Goal: Information Seeking & Learning: Learn about a topic

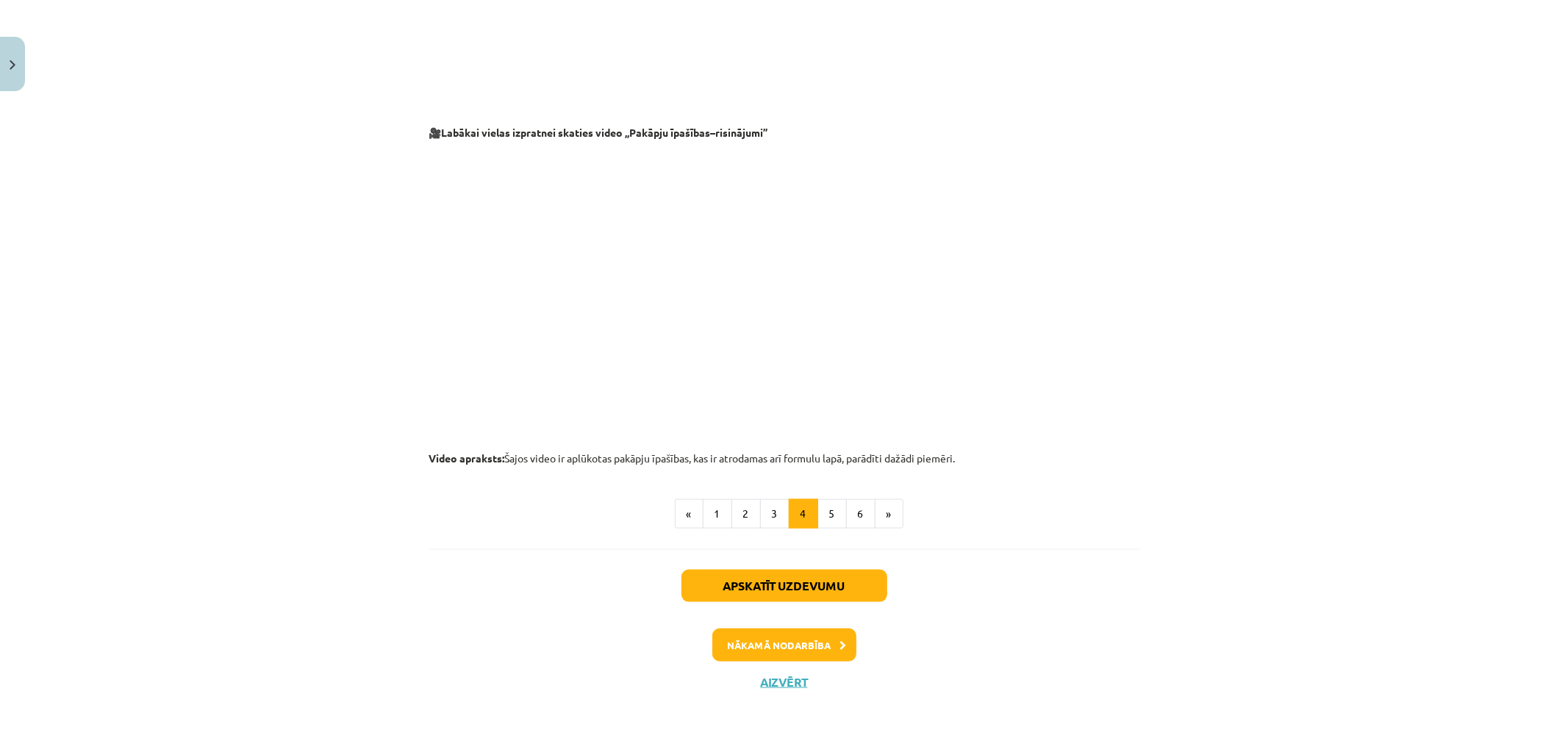
scroll to position [971, 0]
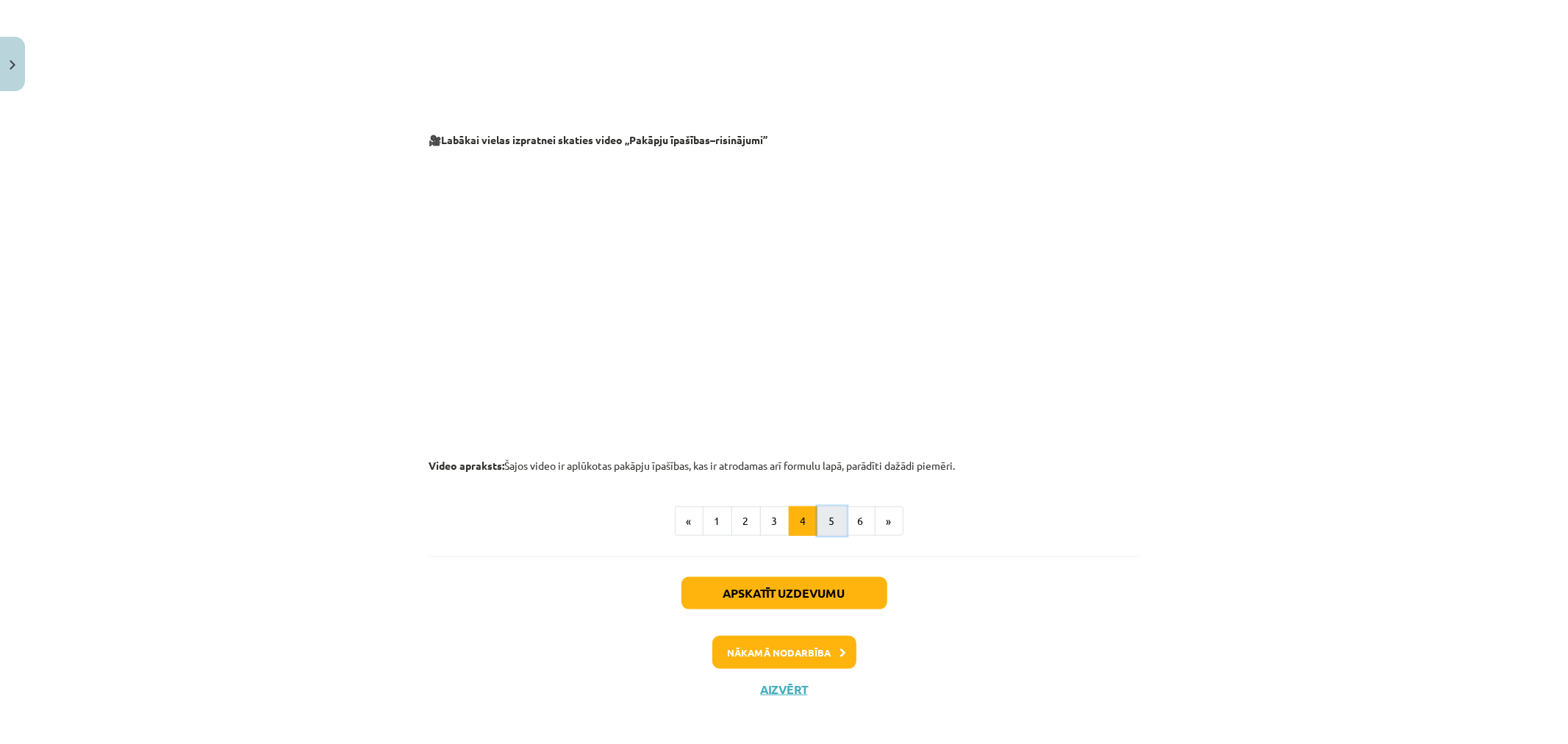
click at [817, 523] on button "5" at bounding box center [832, 521] width 30 height 30
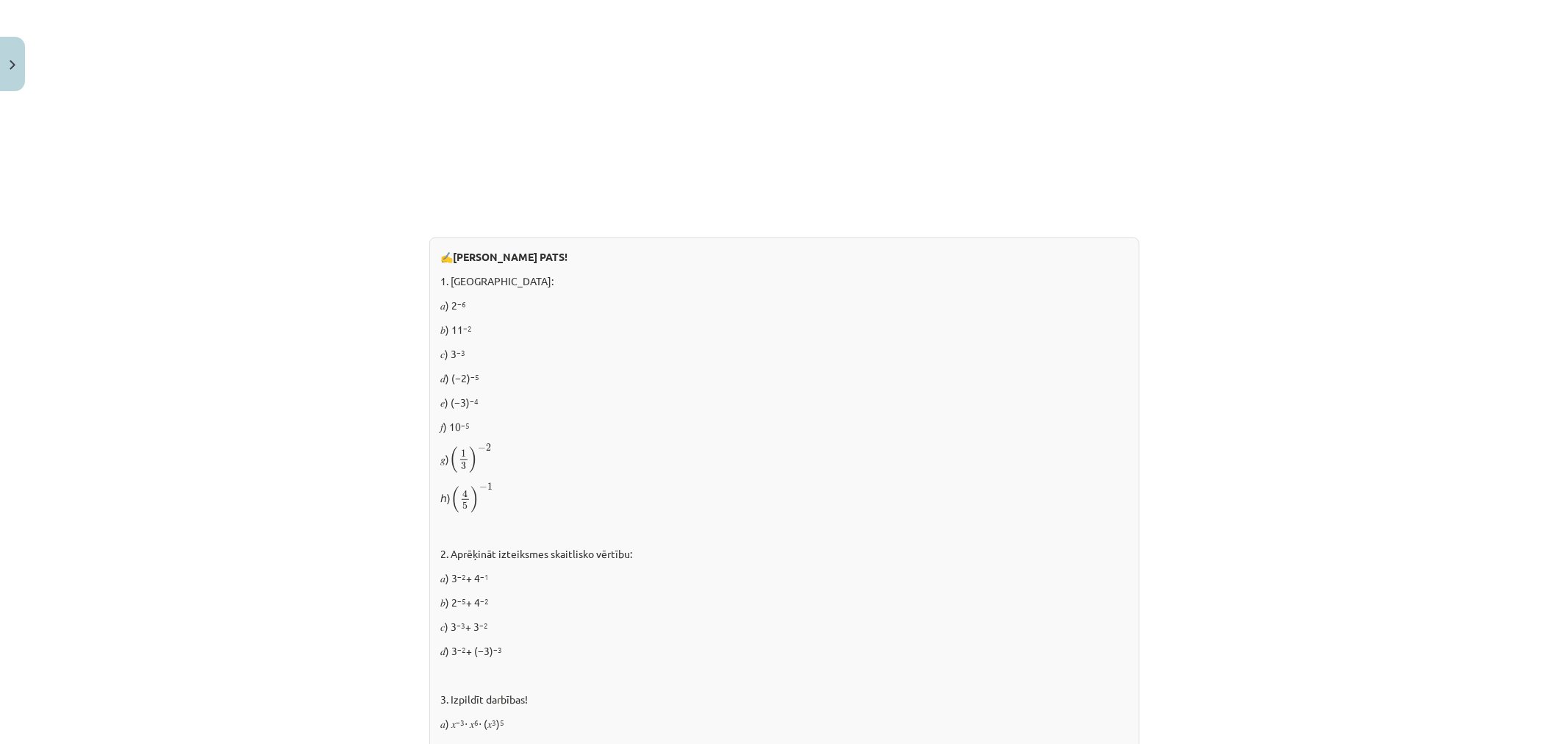
scroll to position [773, 0]
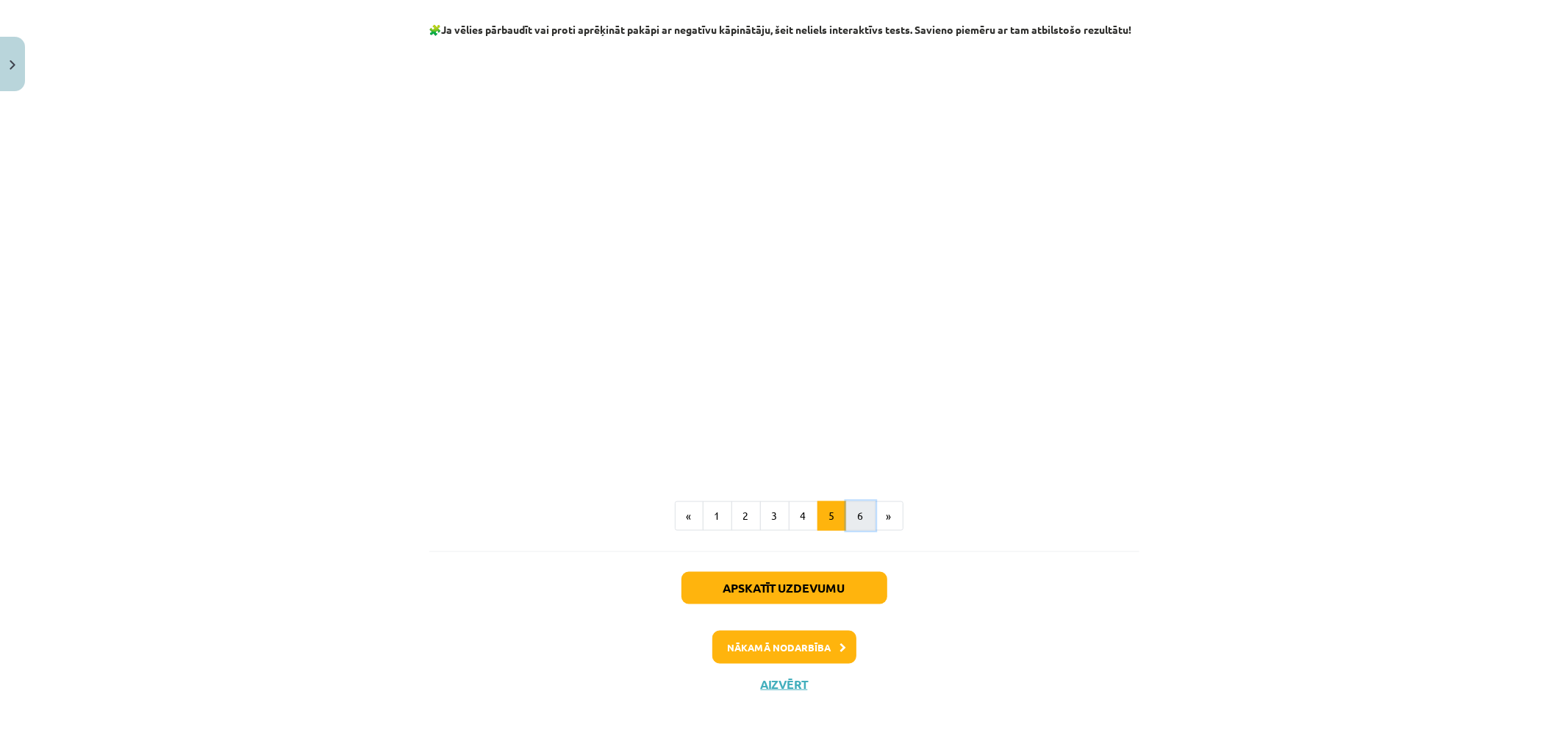
click at [861, 520] on button "6" at bounding box center [861, 516] width 30 height 30
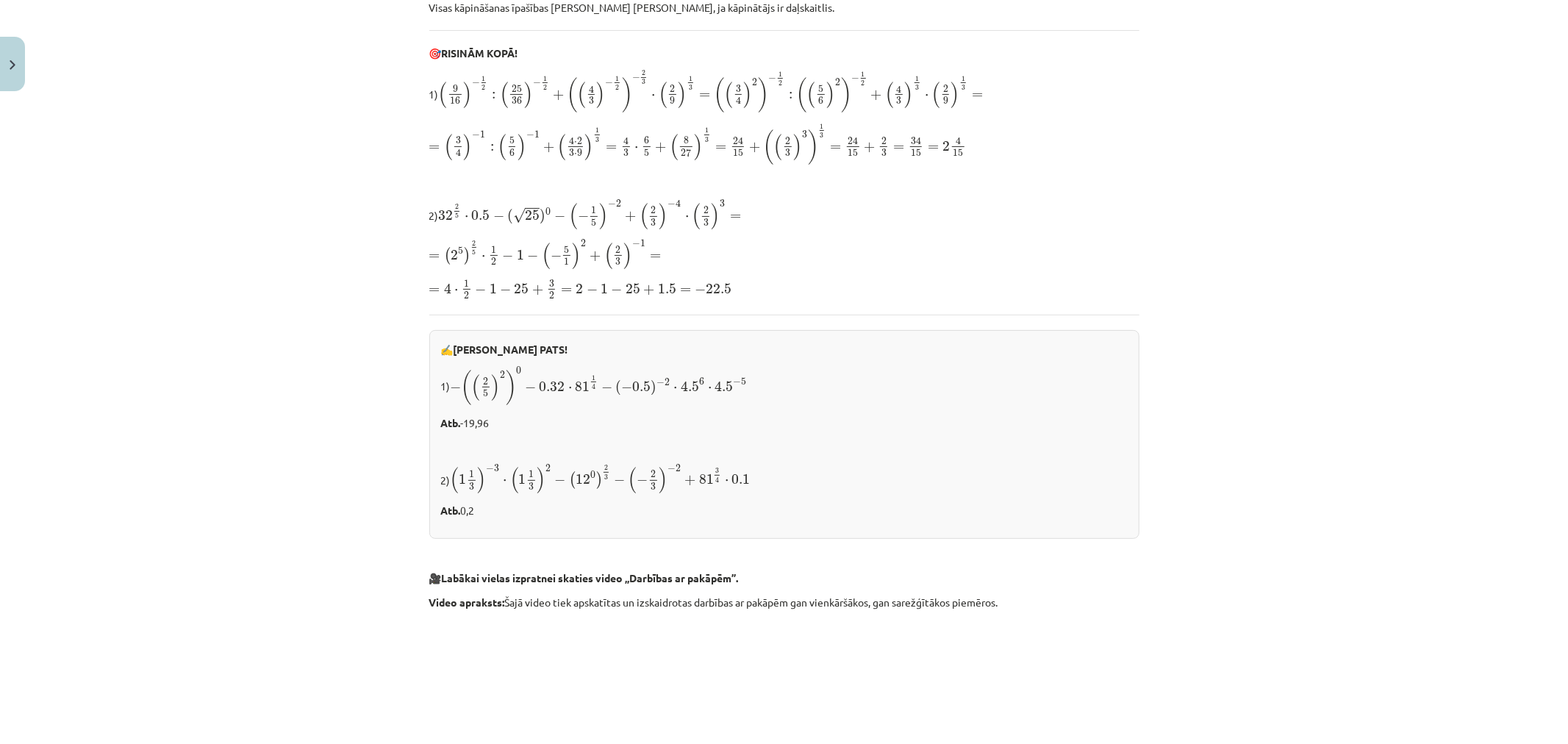
scroll to position [274, 0]
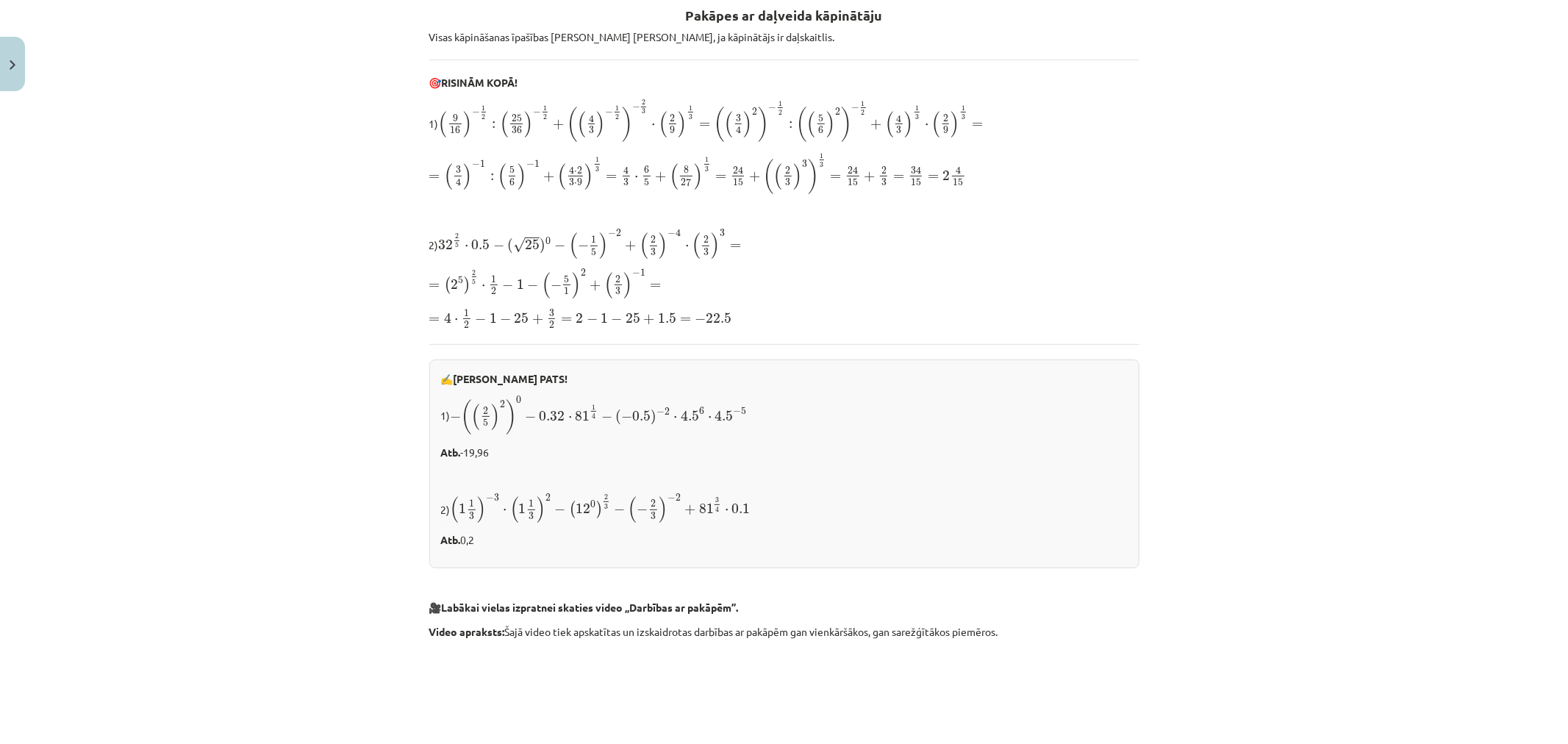
drag, startPoint x: 1215, startPoint y: 365, endPoint x: 515, endPoint y: 401, distance: 700.9
click at [516, 401] on span "0" at bounding box center [518, 399] width 5 height 7
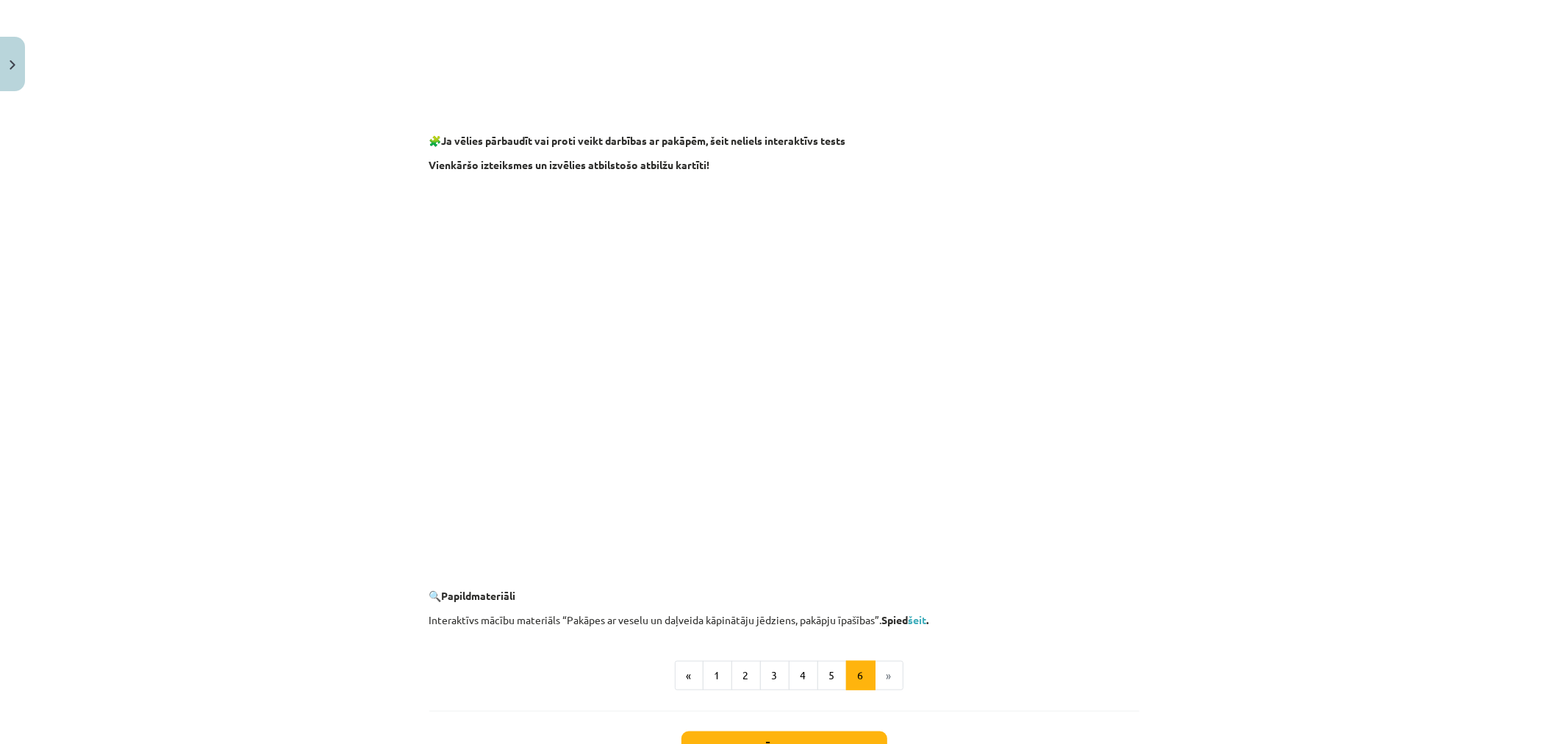
scroll to position [1254, 0]
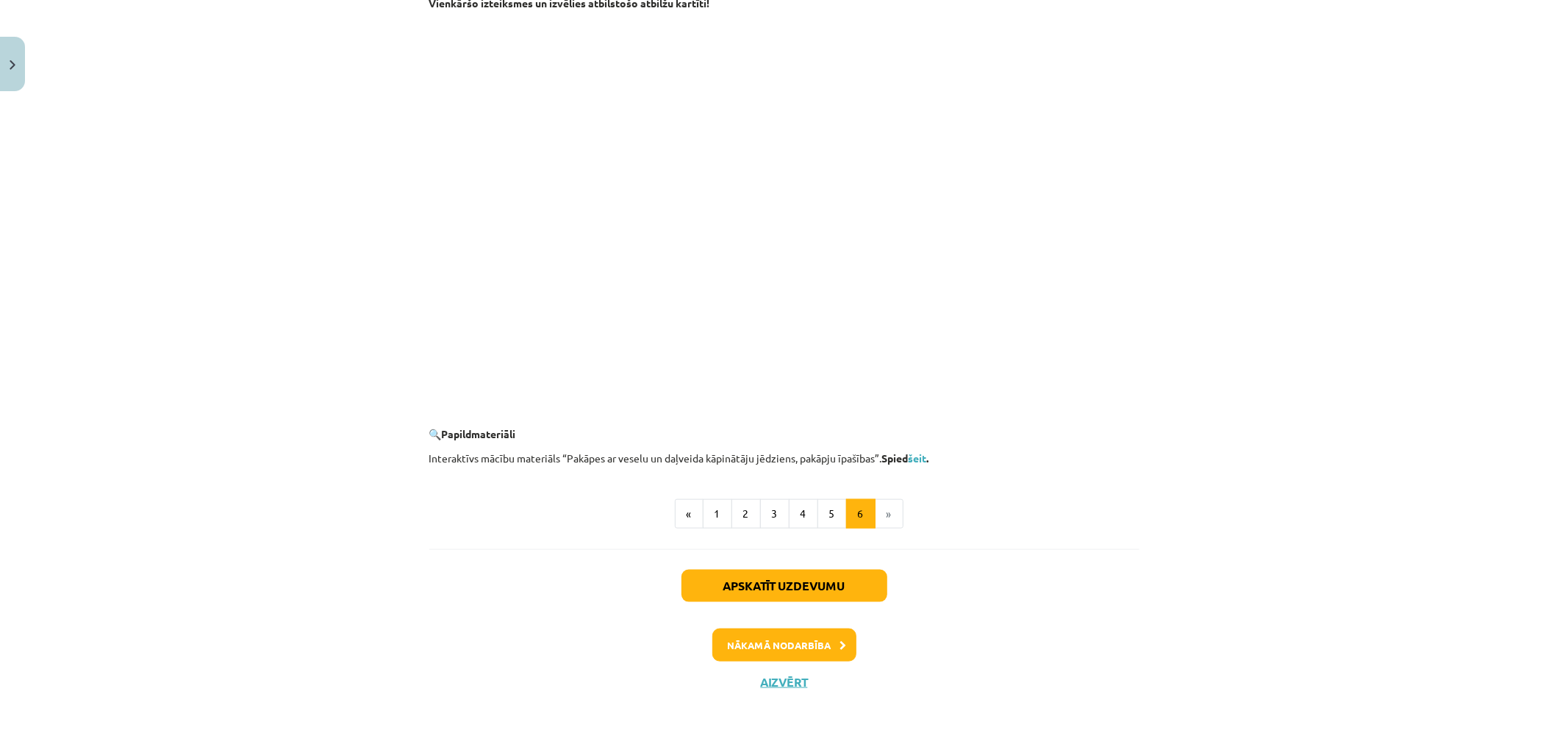
click at [877, 508] on li "»" at bounding box center [889, 514] width 28 height 30
click at [885, 522] on li "»" at bounding box center [889, 514] width 28 height 30
click at [799, 579] on button "Apskatīt uzdevumu" at bounding box center [784, 585] width 206 height 33
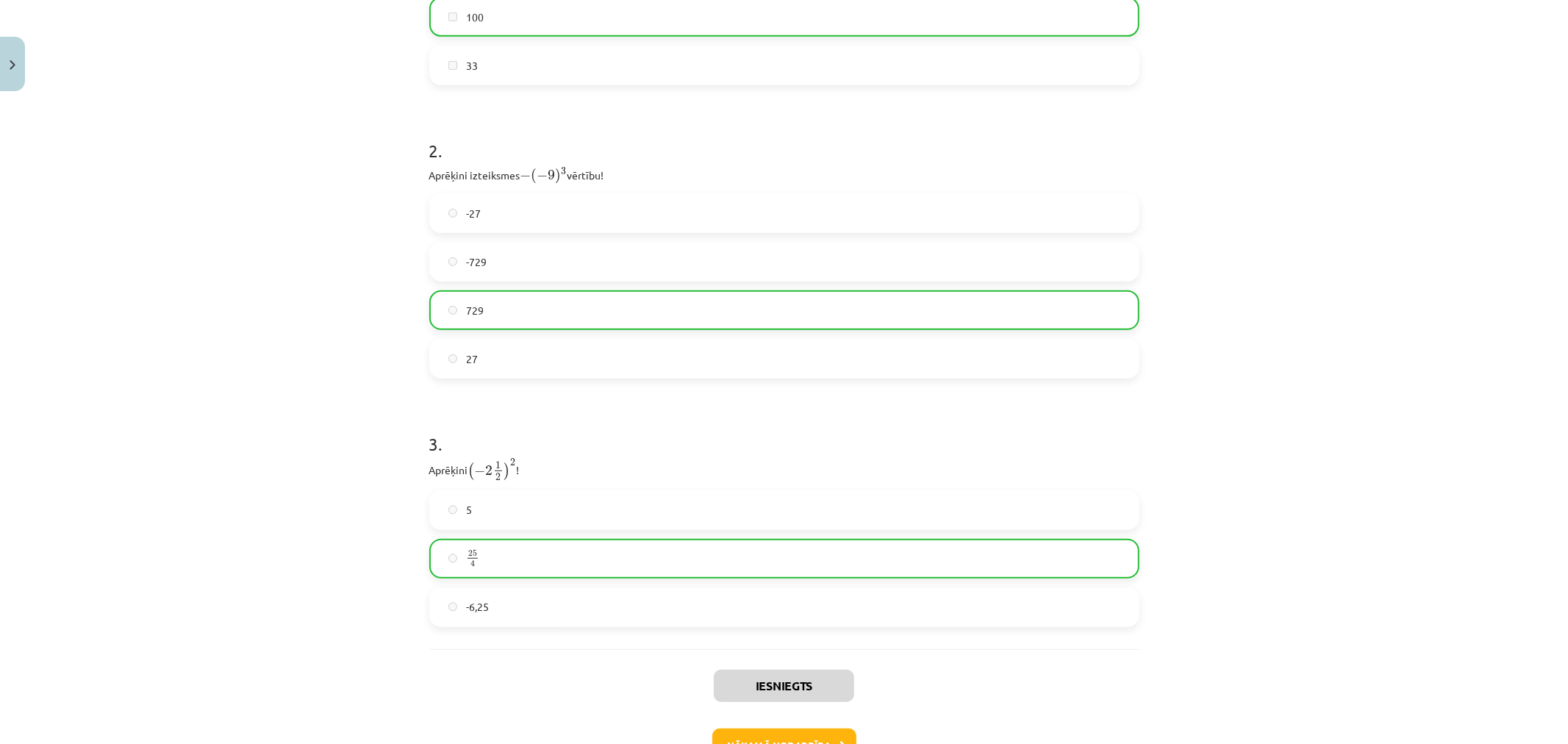
scroll to position [711, 0]
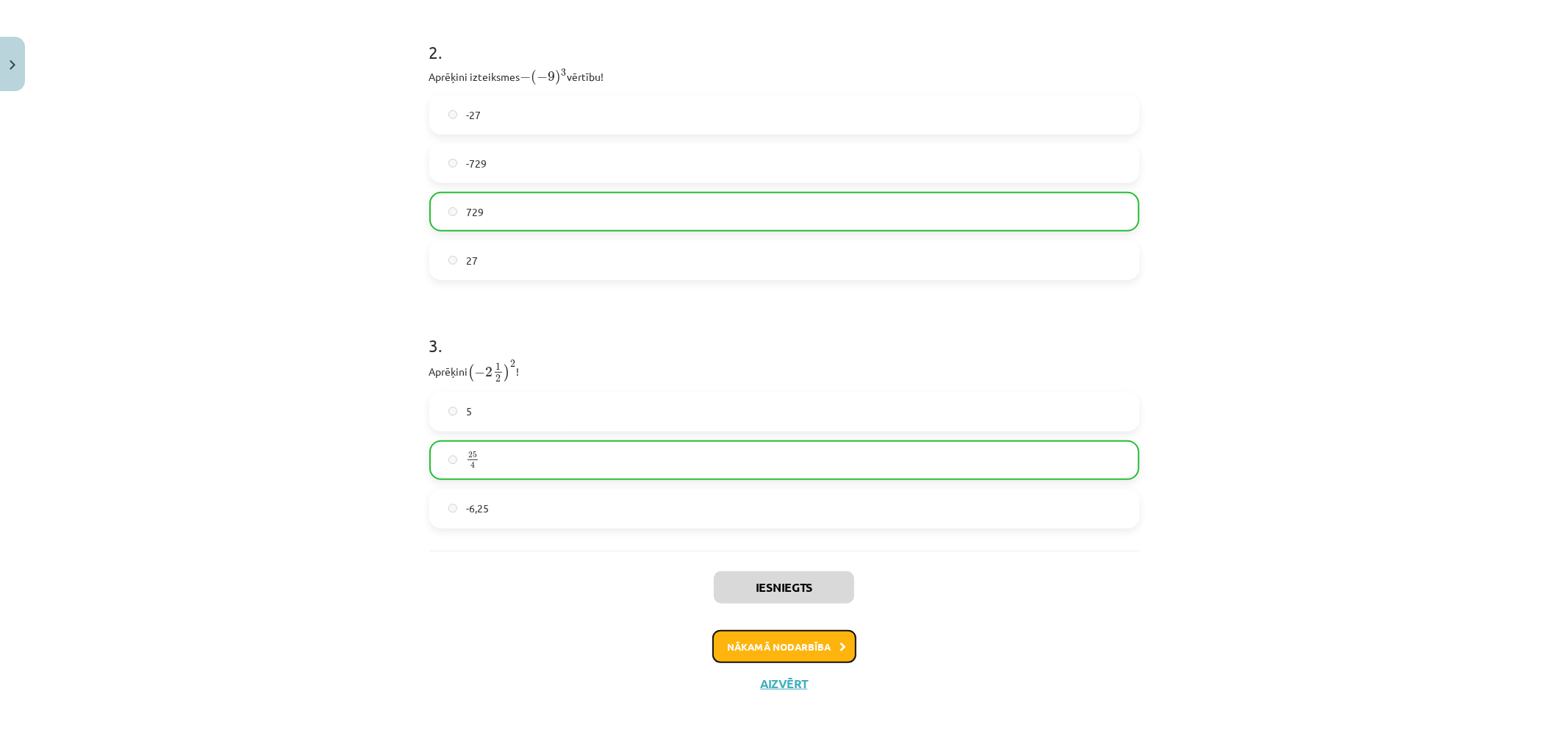
click at [786, 650] on button "Nākamā nodarbība" at bounding box center [784, 647] width 144 height 34
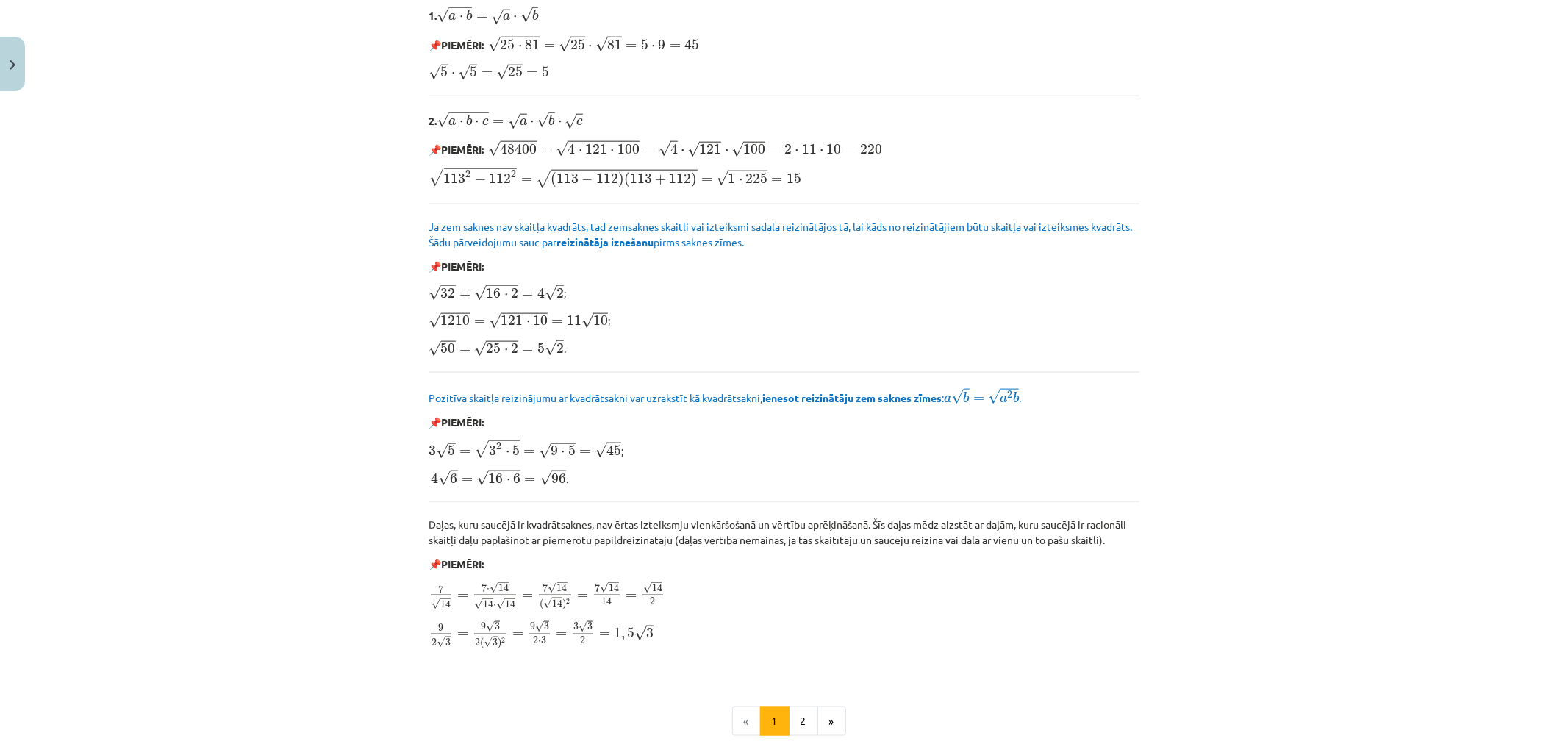
scroll to position [1614, 0]
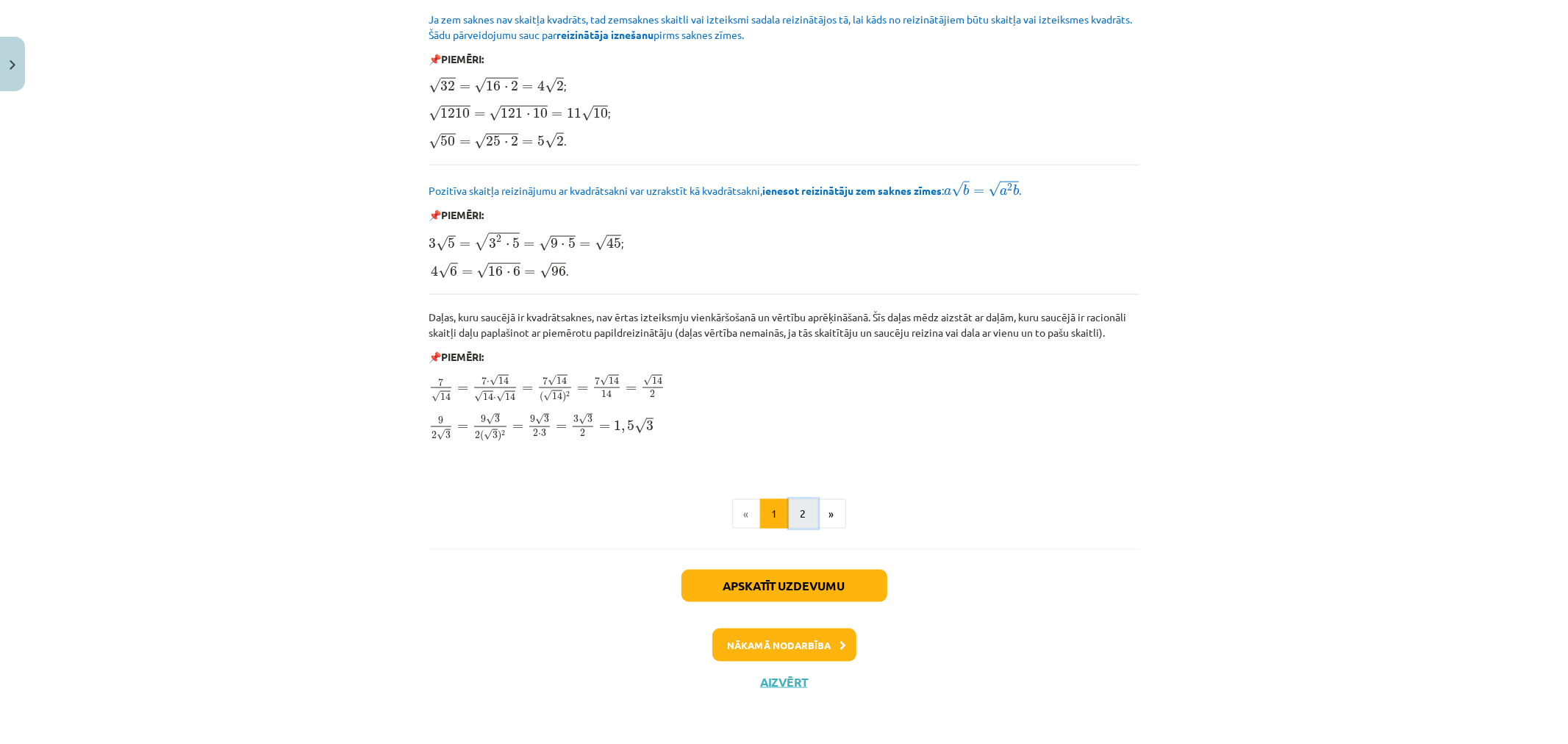
click at [795, 513] on button "2" at bounding box center [804, 514] width 30 height 30
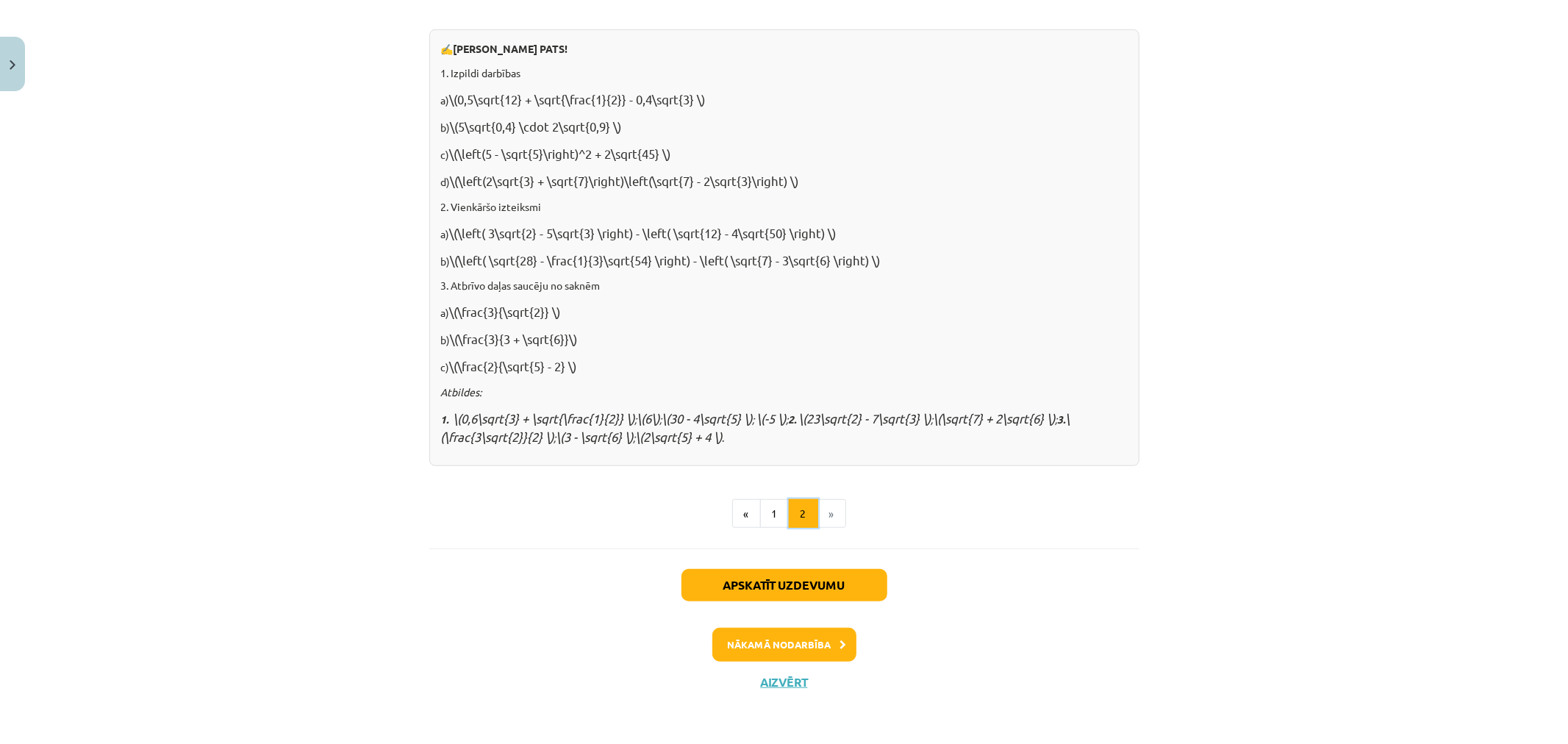
click at [795, 513] on button "2" at bounding box center [804, 514] width 30 height 30
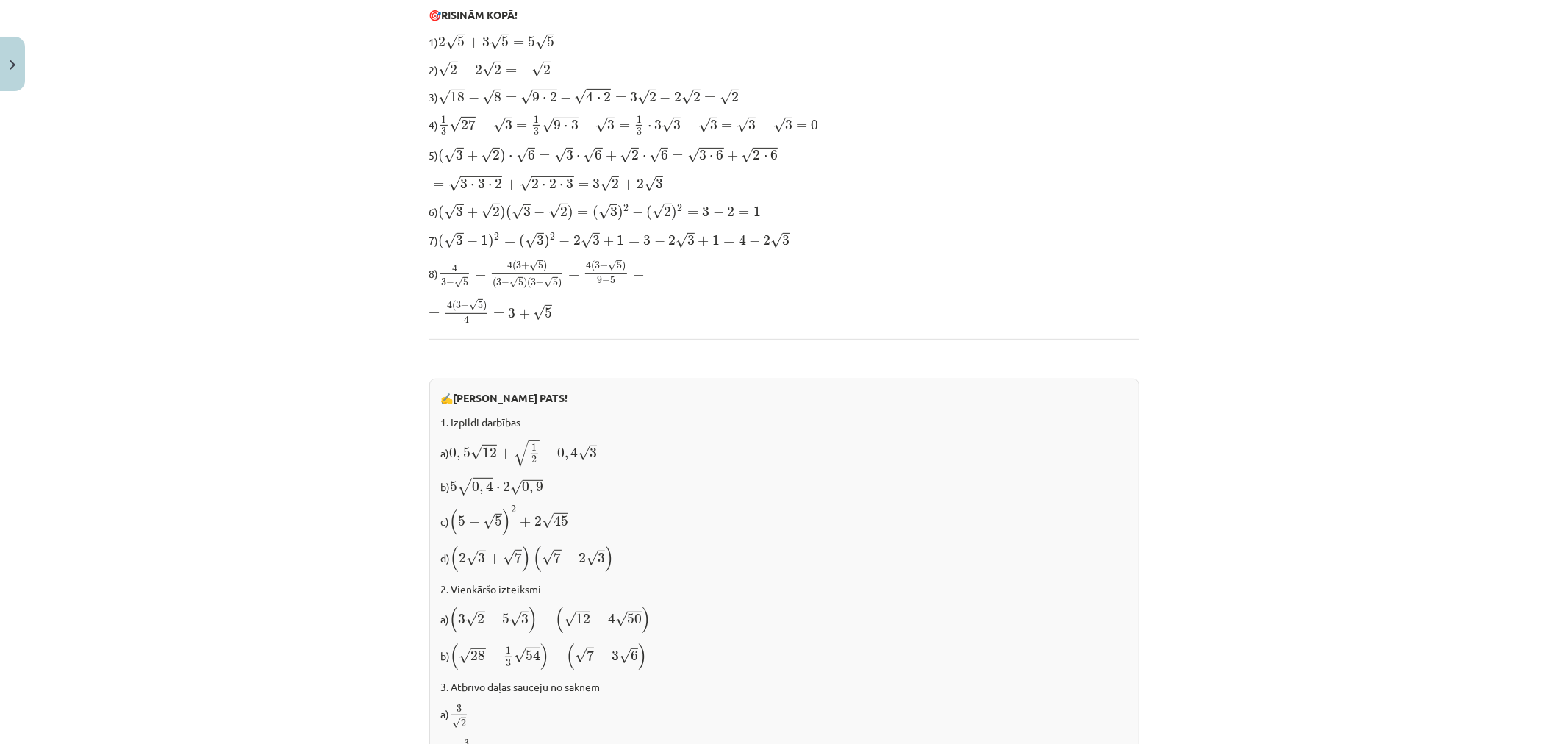
scroll to position [695, 0]
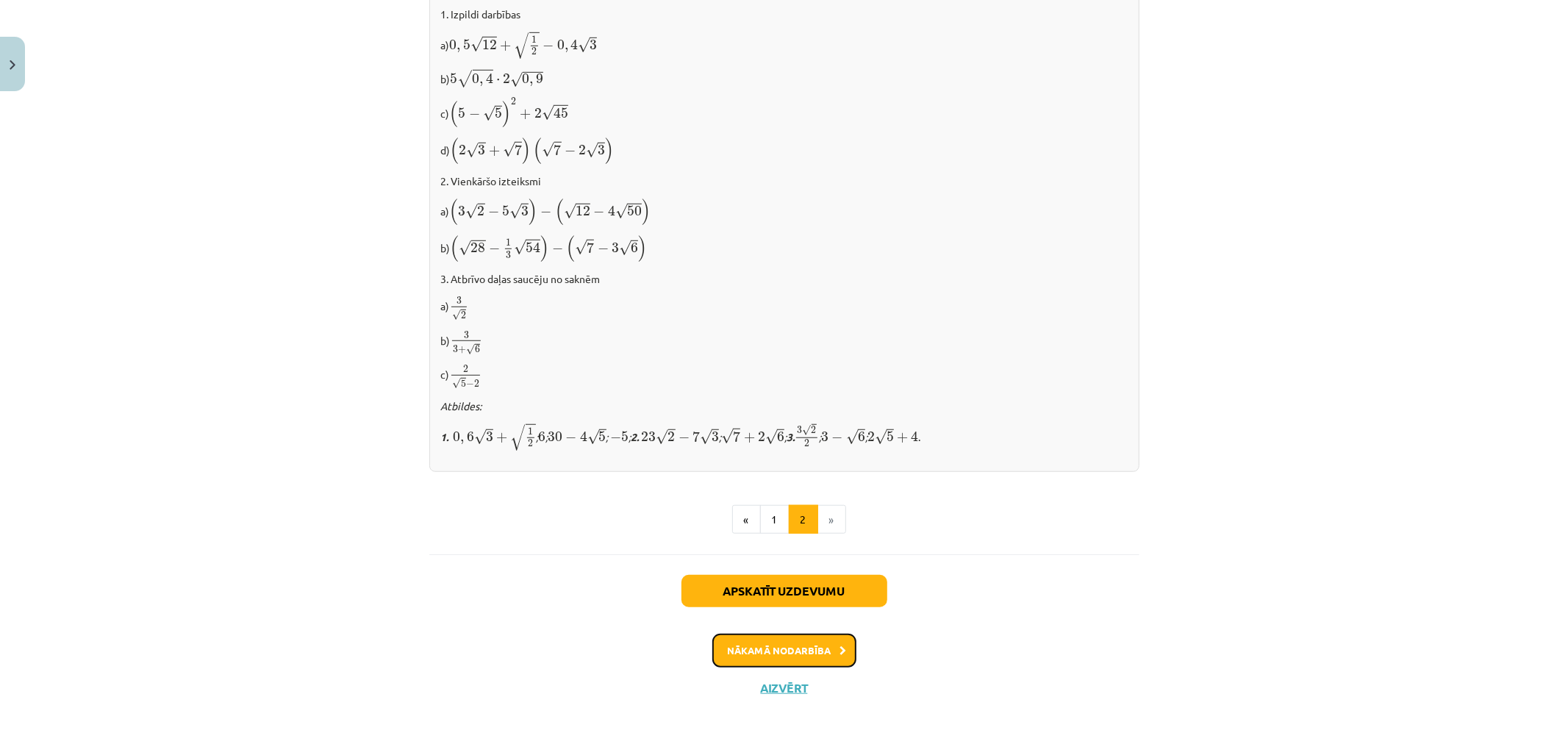
click at [814, 647] on button "Nākamā nodarbība" at bounding box center [784, 650] width 144 height 34
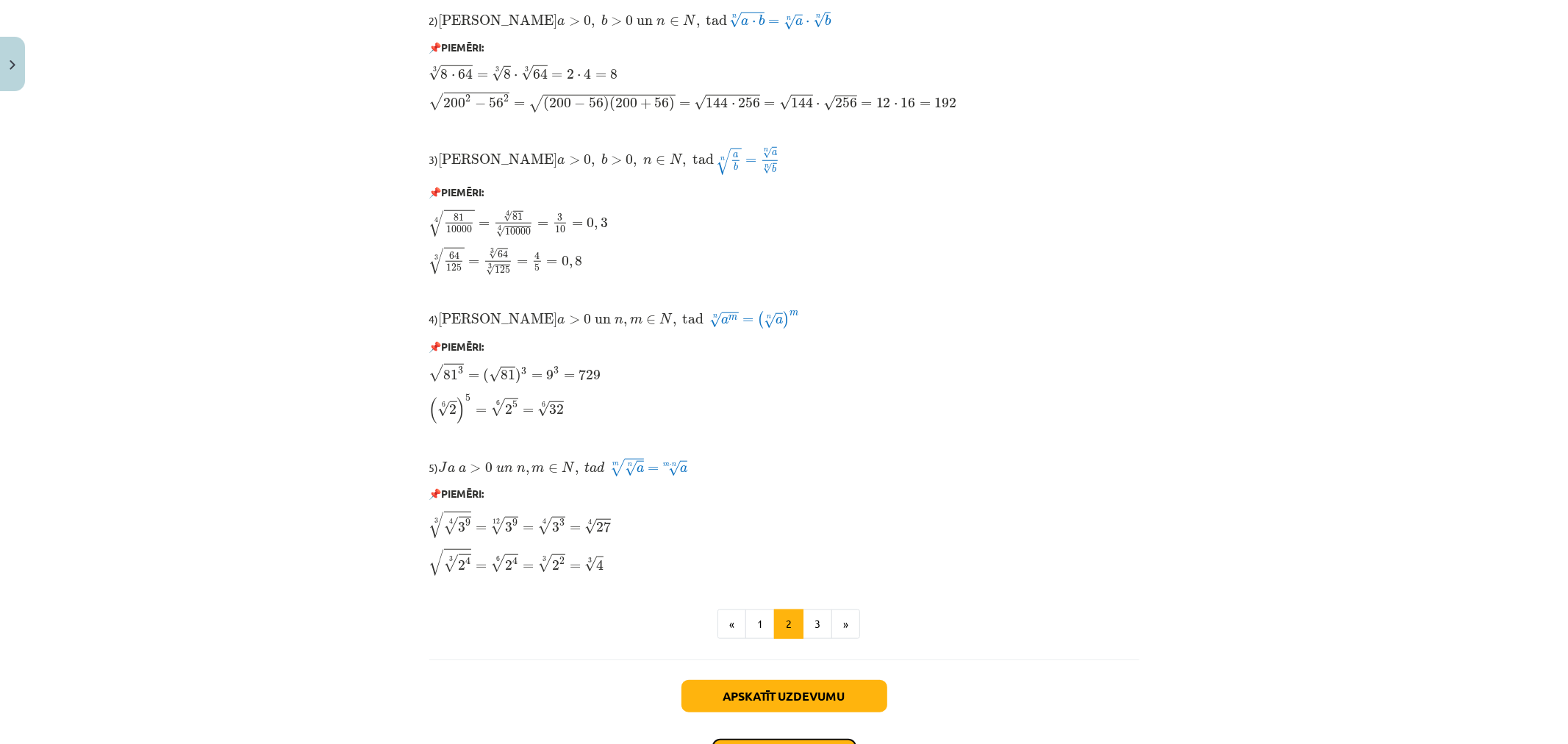
scroll to position [981, 0]
